Goal: Use online tool/utility: Use online tool/utility

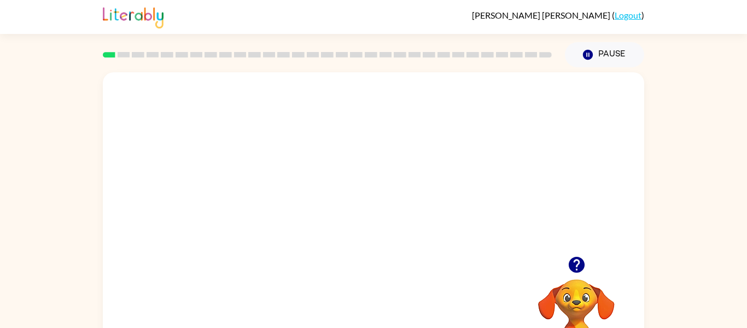
click at [479, 166] on video "Your browser must support playing .mp4 files to use Literably. Please try using…" at bounding box center [374, 164] width 542 height 184
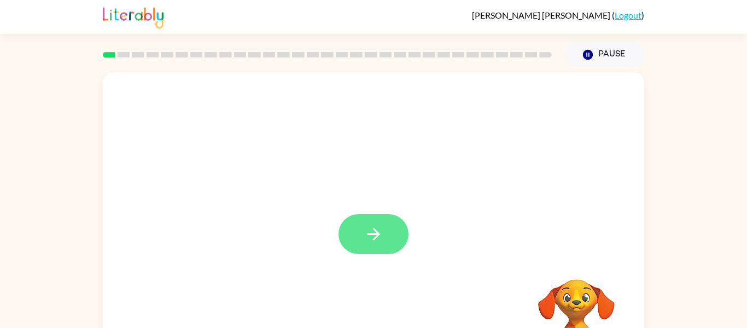
click at [383, 222] on button "button" at bounding box center [374, 234] width 70 height 40
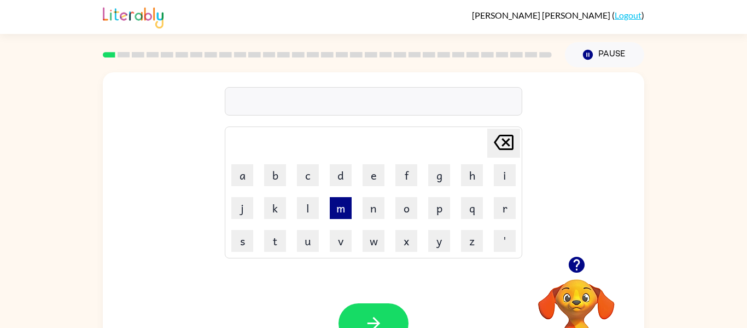
click at [350, 208] on button "m" at bounding box center [341, 208] width 22 height 22
type button "m"
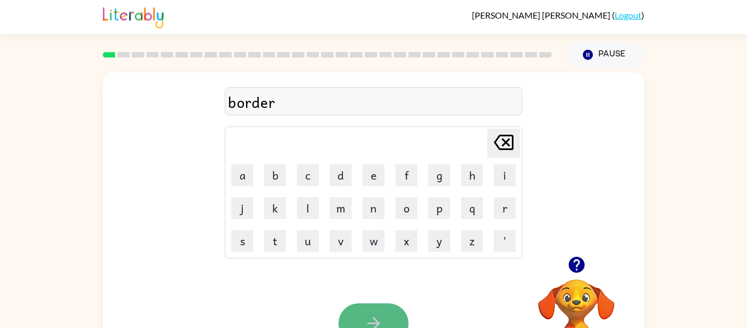
click at [353, 320] on button "button" at bounding box center [374, 323] width 70 height 40
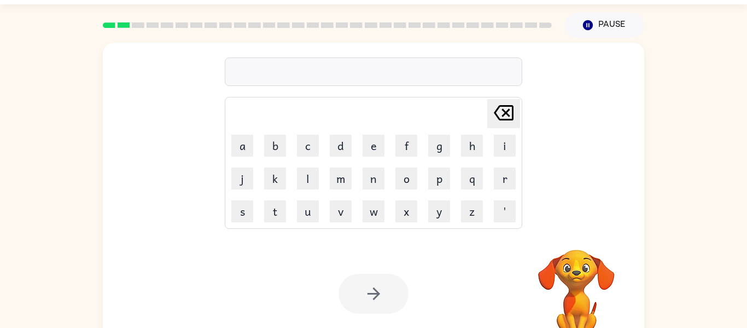
scroll to position [34, 0]
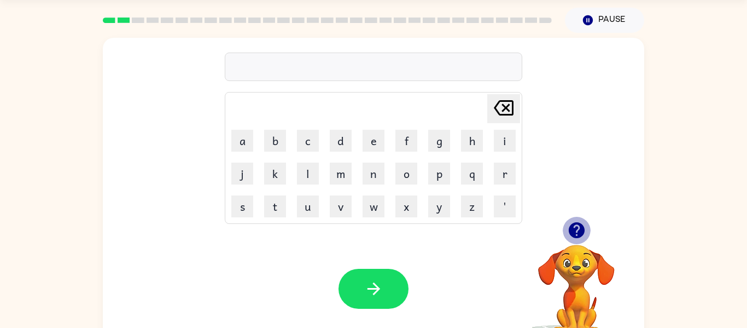
drag, startPoint x: 564, startPoint y: 228, endPoint x: 568, endPoint y: 235, distance: 8.6
click at [568, 235] on button "button" at bounding box center [577, 230] width 28 height 28
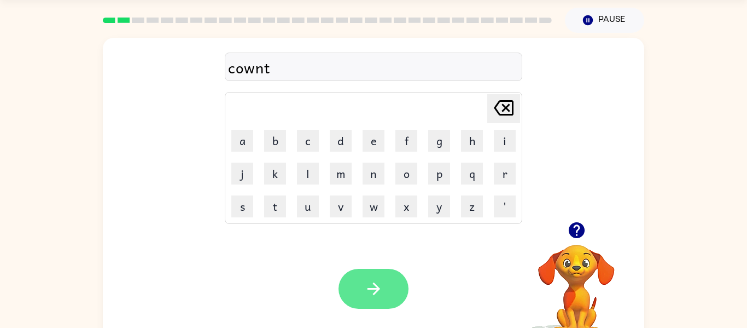
click at [397, 289] on button "button" at bounding box center [374, 289] width 70 height 40
click at [372, 289] on icon "button" at bounding box center [373, 288] width 13 height 13
click at [353, 295] on button "button" at bounding box center [374, 289] width 70 height 40
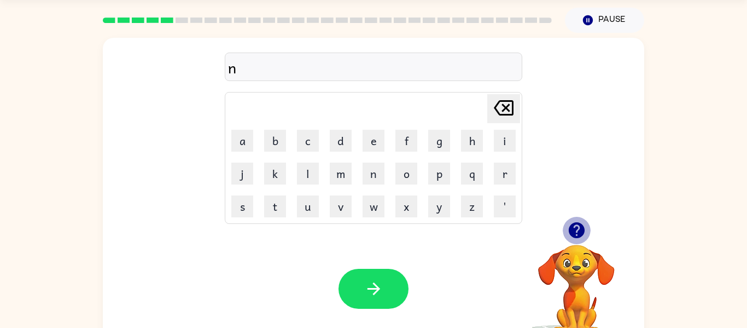
click at [574, 233] on icon "button" at bounding box center [576, 230] width 16 height 16
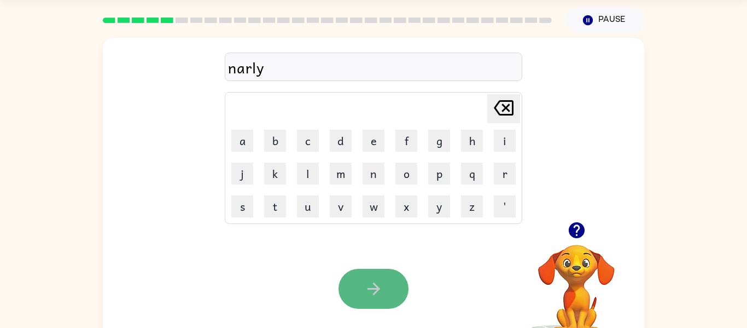
click at [398, 297] on button "button" at bounding box center [374, 289] width 70 height 40
click at [373, 278] on button "button" at bounding box center [374, 289] width 70 height 40
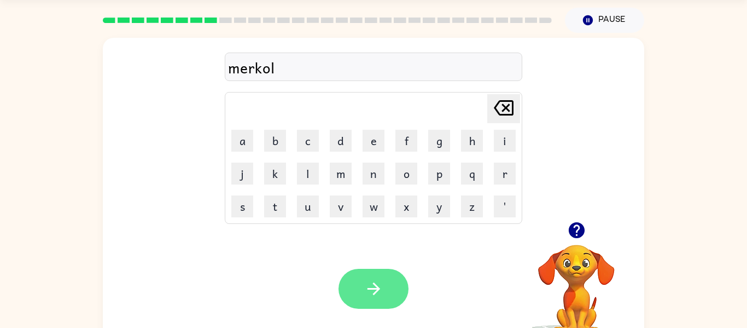
click at [382, 291] on icon "button" at bounding box center [373, 288] width 19 height 19
click at [350, 276] on button "button" at bounding box center [374, 289] width 70 height 40
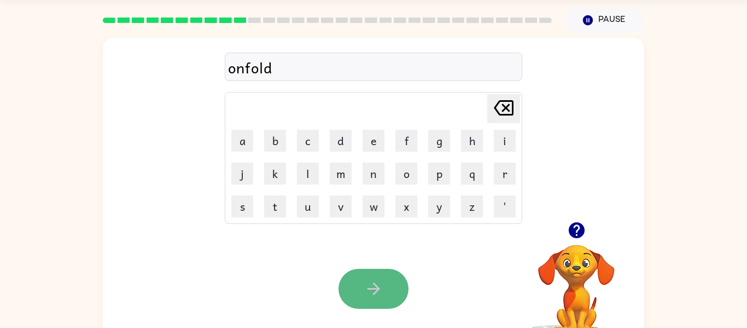
click at [387, 288] on button "button" at bounding box center [374, 289] width 70 height 40
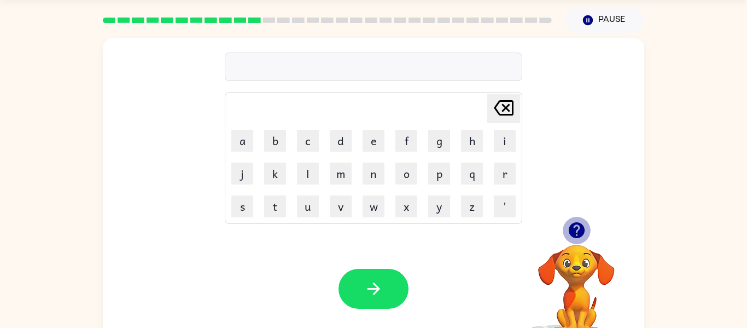
click at [574, 227] on icon "button" at bounding box center [576, 229] width 19 height 19
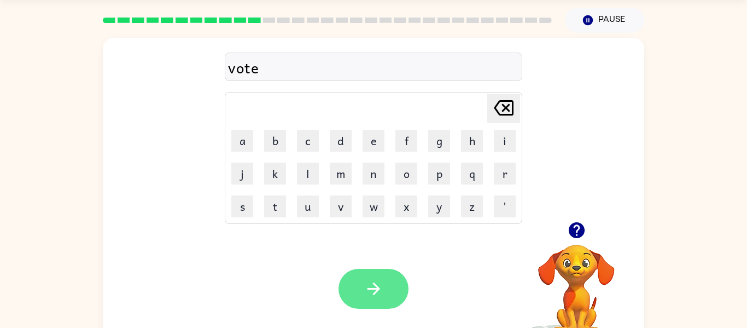
click at [355, 295] on button "button" at bounding box center [374, 289] width 70 height 40
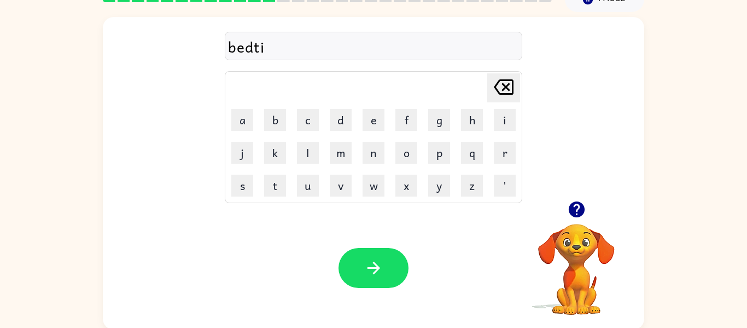
scroll to position [57, 0]
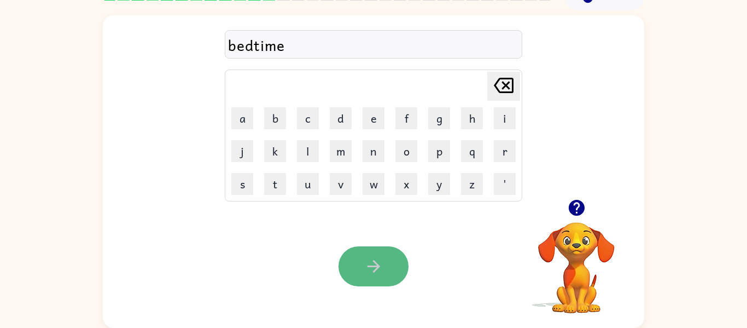
click at [359, 264] on button "button" at bounding box center [374, 266] width 70 height 40
